Goal: Transaction & Acquisition: Purchase product/service

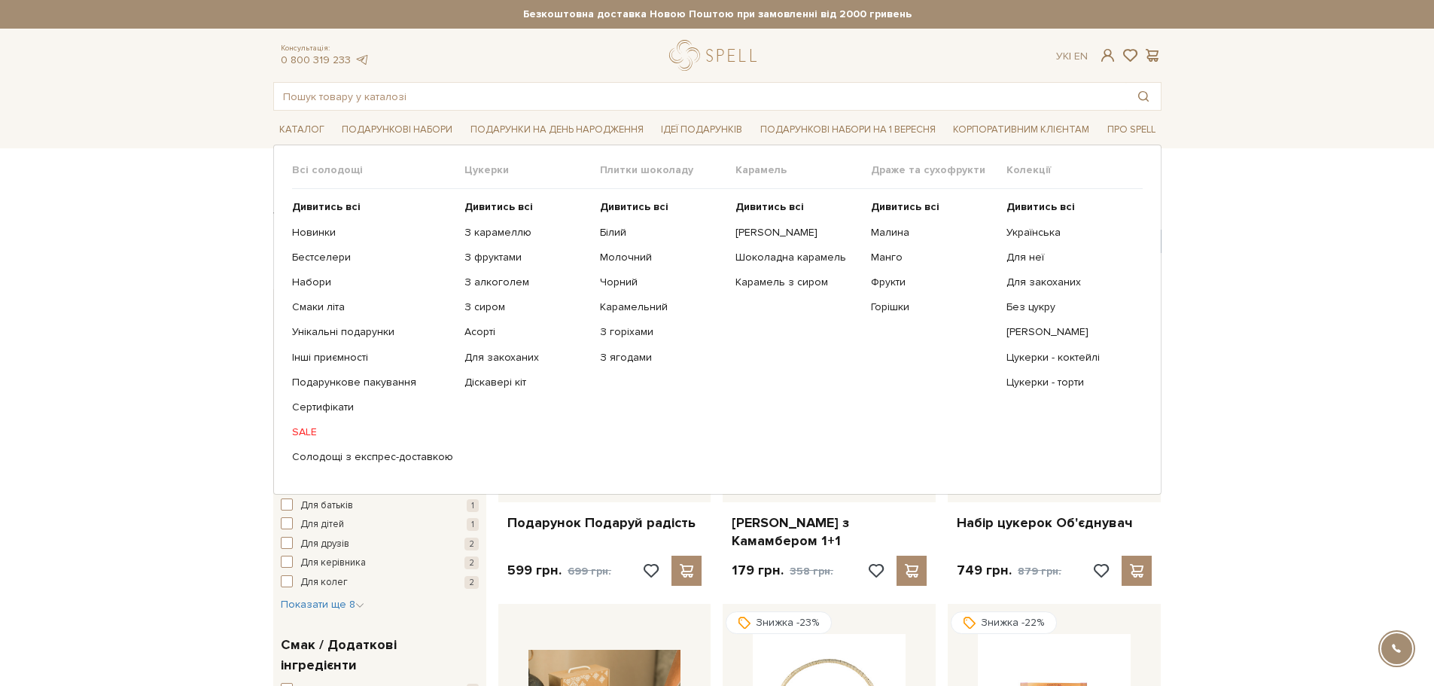
click at [306, 428] on link "SALE" at bounding box center [372, 432] width 161 height 14
click at [304, 429] on link "SALE" at bounding box center [372, 432] width 161 height 14
